Goal: Task Accomplishment & Management: Manage account settings

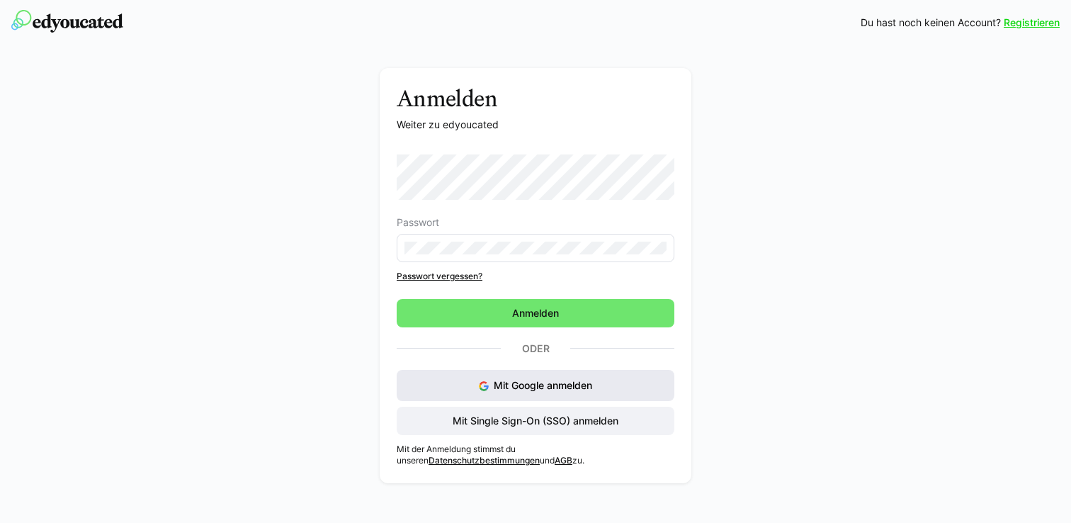
click at [539, 387] on span "Mit Google anmelden" at bounding box center [543, 385] width 98 height 12
